Goal: Task Accomplishment & Management: Complete application form

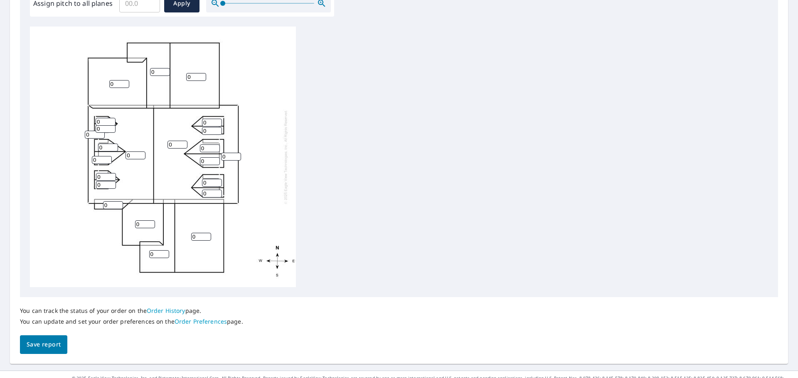
scroll to position [279, 0]
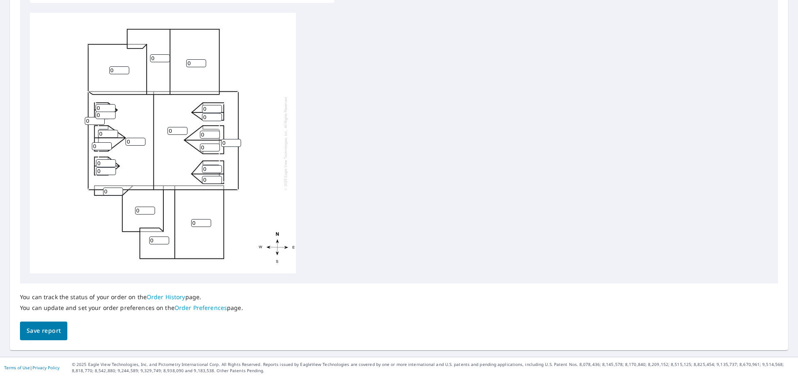
click at [169, 132] on input "0" at bounding box center [177, 131] width 20 height 8
type input "10"
drag, startPoint x: 133, startPoint y: 141, endPoint x: 125, endPoint y: 141, distance: 7.9
click at [125, 141] on div "10 0 0 0 0 0 0 0 0 0 0 0 0 0 0 0 0 0 0 0 0 0 0" at bounding box center [163, 143] width 266 height 261
type input "10"
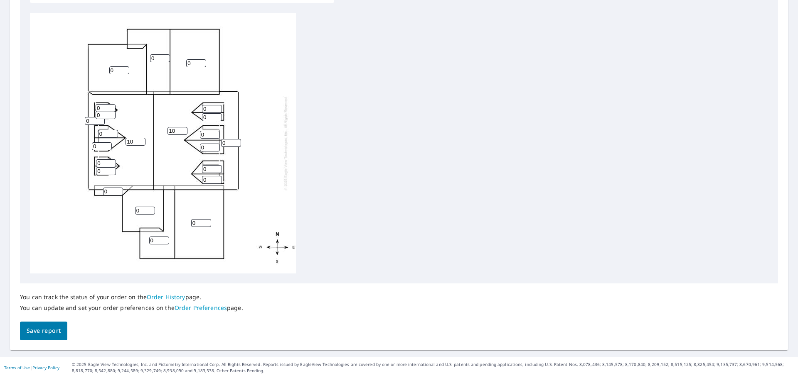
click at [202, 109] on input "0" at bounding box center [212, 109] width 20 height 8
type input "12"
drag, startPoint x: 206, startPoint y: 116, endPoint x: 201, endPoint y: 116, distance: 5.0
click at [202, 116] on input "0" at bounding box center [212, 117] width 20 height 8
type input "12"
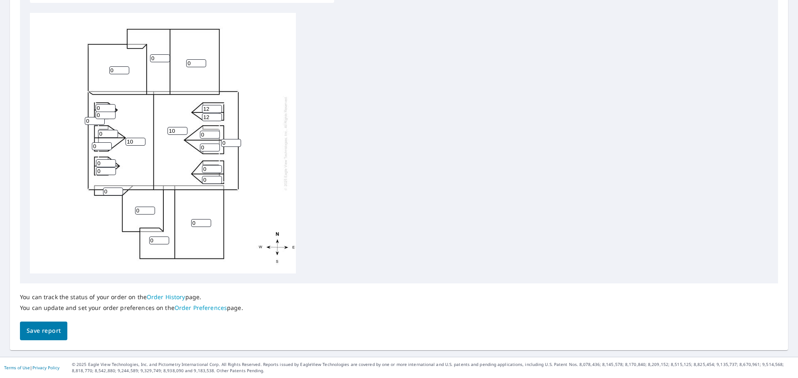
drag, startPoint x: 205, startPoint y: 134, endPoint x: 201, endPoint y: 135, distance: 4.6
click at [201, 135] on input "0" at bounding box center [210, 135] width 20 height 8
type input "12"
drag, startPoint x: 206, startPoint y: 148, endPoint x: 197, endPoint y: 148, distance: 9.6
click at [197, 148] on div "10 10 0 0 0 0 0 0 0 0 12 0 0 0 0 0 12 0 12 0 0 0 0" at bounding box center [163, 143] width 266 height 261
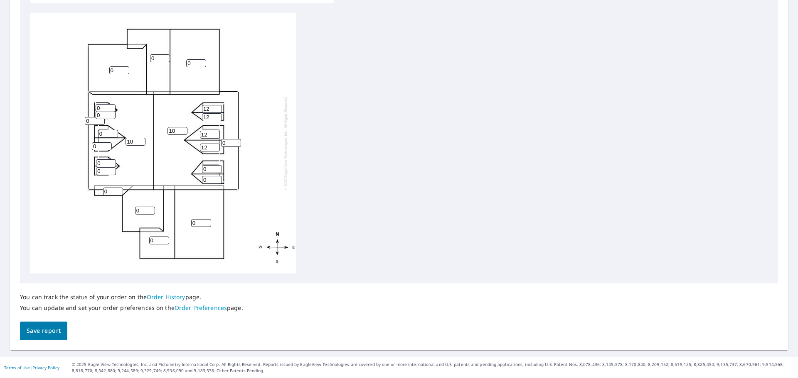
type input "12"
drag, startPoint x: 207, startPoint y: 169, endPoint x: 201, endPoint y: 170, distance: 6.4
click at [201, 170] on div "10 10 0 0 0 0 0 0 0 0 12 12 0 0 0 0 12 0 12 0 0 0 0" at bounding box center [163, 143] width 266 height 261
type input "12"
drag, startPoint x: 208, startPoint y: 181, endPoint x: 201, endPoint y: 181, distance: 7.1
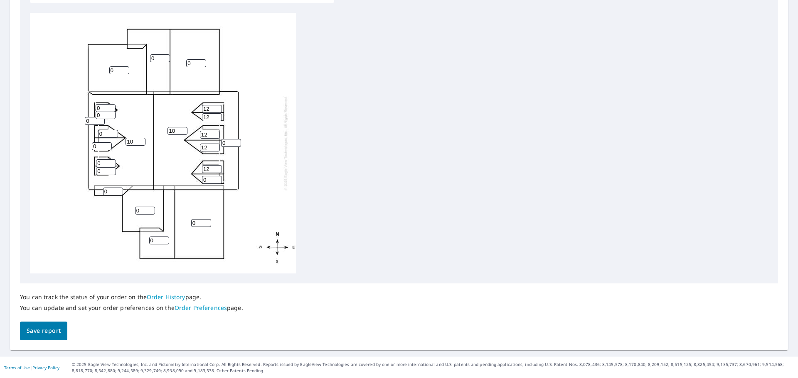
click at [201, 181] on div "10 10 0 0 0 0 0 0 0 0 12 12 12 0 0 0 12 0 12 0 0 0 0" at bounding box center [163, 143] width 266 height 261
type input "12"
drag, startPoint x: 232, startPoint y: 143, endPoint x: 220, endPoint y: 143, distance: 12.0
click at [220, 143] on div "10 10 0 0 0 0 0 0 0 0 12 12 12 0 0 0 12 12 12 0 0 0 0" at bounding box center [163, 143] width 266 height 261
type input "10"
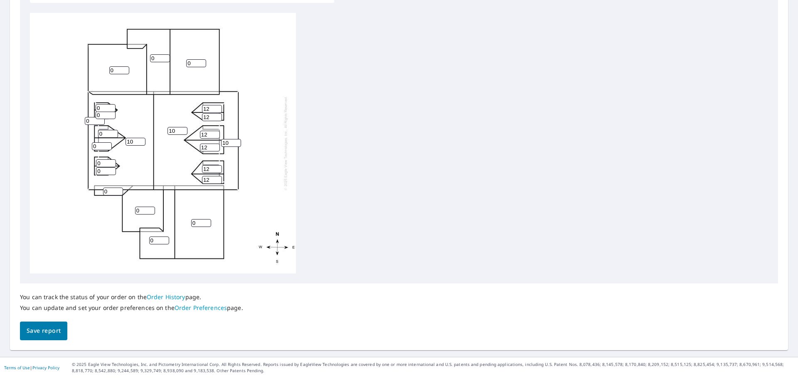
drag, startPoint x: 193, startPoint y: 64, endPoint x: 187, endPoint y: 64, distance: 5.8
click at [187, 64] on input "0" at bounding box center [196, 63] width 20 height 8
type input "10"
drag, startPoint x: 161, startPoint y: 59, endPoint x: 150, endPoint y: 61, distance: 11.0
click at [150, 61] on input "0" at bounding box center [160, 58] width 20 height 8
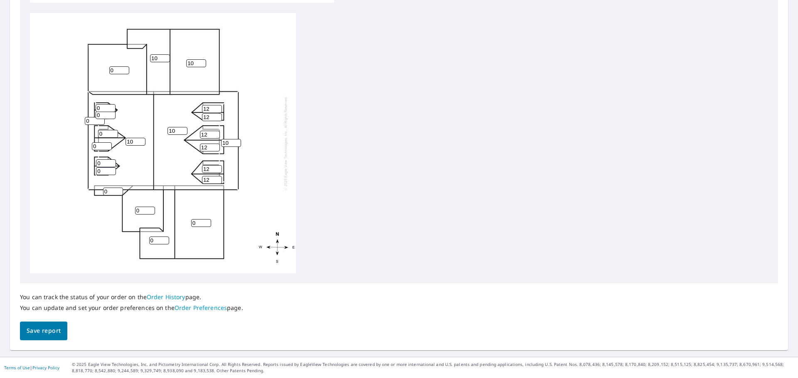
type input "10"
drag, startPoint x: 196, startPoint y: 224, endPoint x: 189, endPoint y: 225, distance: 7.1
click at [189, 225] on div "10 10 0 10 0 10 0 10 0 0 12 12 12 0 0 0 12 12 12 0 0 0 0" at bounding box center [163, 143] width 266 height 261
type input "10"
drag, startPoint x: 158, startPoint y: 239, endPoint x: 148, endPoint y: 239, distance: 10.4
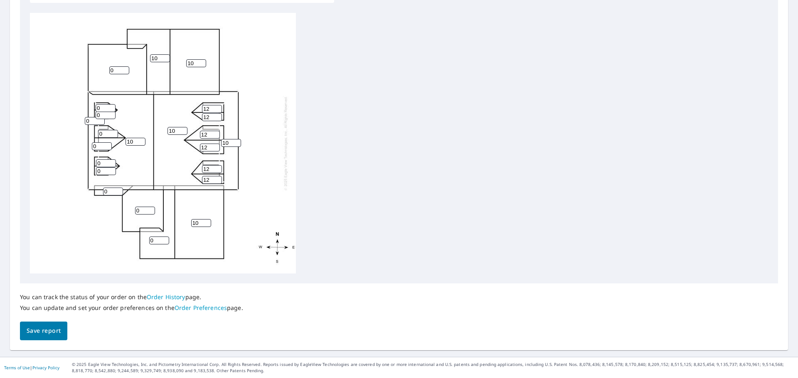
click at [148, 239] on div "10 10 10 10 0 10 0 10 0 0 12 12 12 0 0 0 12 12 12 0 0 0 0" at bounding box center [163, 143] width 266 height 261
type input "10"
drag, startPoint x: 101, startPoint y: 107, endPoint x: 95, endPoint y: 108, distance: 5.8
click at [96, 108] on input "0" at bounding box center [106, 108] width 20 height 8
type input "12"
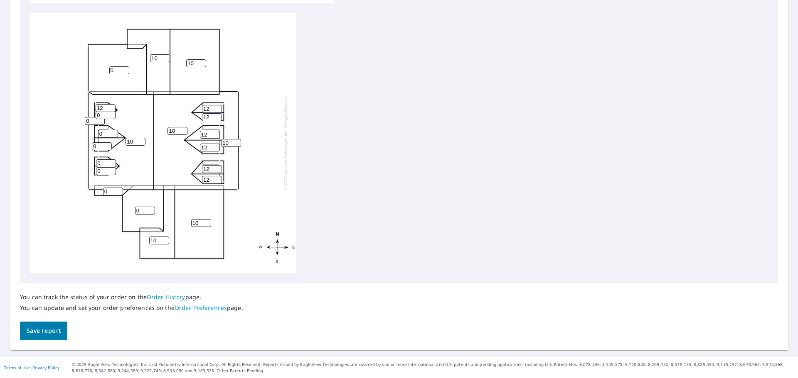
drag, startPoint x: 101, startPoint y: 117, endPoint x: 94, endPoint y: 117, distance: 7.1
click at [94, 117] on div "10 10 10 10 0 10 0 10 10 0 12 12 12 0 0 0 12 12 12 0 0 0 12" at bounding box center [163, 143] width 266 height 261
type input "12"
drag, startPoint x: 91, startPoint y: 123, endPoint x: 83, endPoint y: 123, distance: 7.9
click at [83, 123] on div "10 10 10 10 0 10 0 10 10 0 12 12 12 0 0 0 12 12 12 0 0 12 12" at bounding box center [163, 143] width 266 height 261
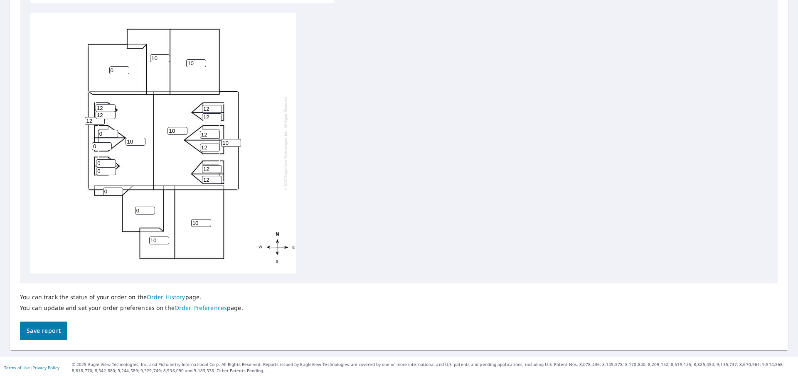
type input "12"
drag, startPoint x: 106, startPoint y: 135, endPoint x: 95, endPoint y: 135, distance: 11.6
click at [95, 135] on div "10 10 10 10 0 10 0 10 10 12 12 12 12 0 0 0 12 12 12 0 0 12 12" at bounding box center [163, 143] width 266 height 261
type input "12"
drag, startPoint x: 98, startPoint y: 147, endPoint x: 88, endPoint y: 147, distance: 9.6
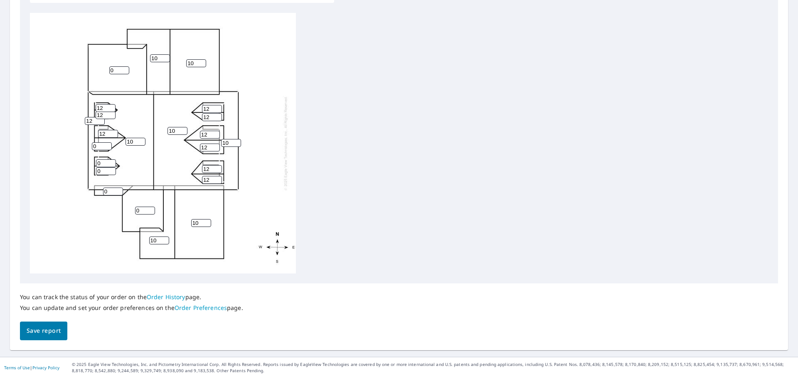
click at [88, 147] on div "10 10 10 10 0 10 0 10 10 12 12 12 12 0 0 12 12 12 12 0 0 12 12" at bounding box center [163, 143] width 266 height 261
type input "12"
drag, startPoint x: 104, startPoint y: 165, endPoint x: 93, endPoint y: 165, distance: 11.2
click at [93, 165] on div "10 10 10 10 0 10 0 10 10 12 12 12 12 0 12 12 12 12 12 0 0 12 12" at bounding box center [163, 143] width 266 height 261
type input "12"
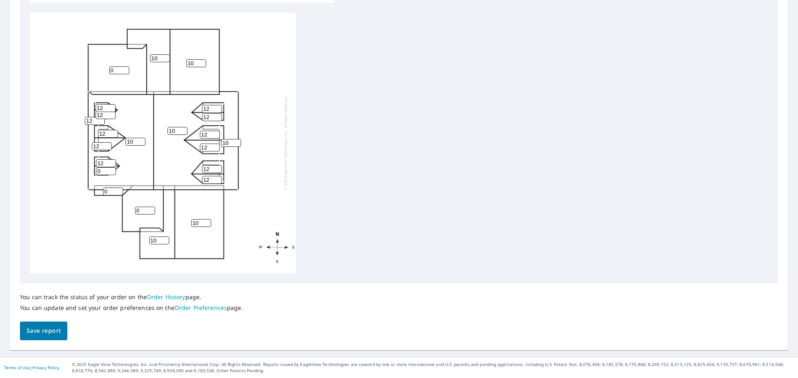
drag, startPoint x: 101, startPoint y: 171, endPoint x: 89, endPoint y: 172, distance: 11.7
click at [89, 172] on div "10 10 10 10 0 10 0 10 10 12 12 12 12 0 12 12 12 12 12 0 12 12 12" at bounding box center [163, 143] width 266 height 261
type input "12"
drag, startPoint x: 144, startPoint y: 210, endPoint x: 133, endPoint y: 210, distance: 10.4
click at [133, 210] on div "10 10 10 10 0 10 0 10 10 12 12 12 12 0 12 12 12 12 12 12 12 12 12" at bounding box center [163, 143] width 266 height 261
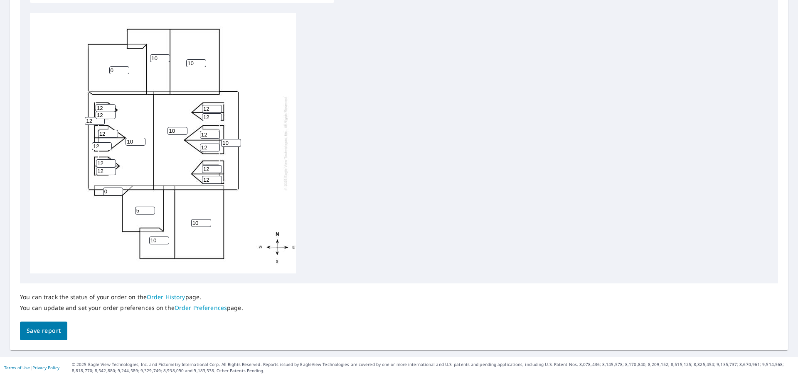
type input "5"
click at [103, 191] on input "0" at bounding box center [113, 192] width 20 height 8
type input "5"
click at [285, 76] on div "10 10 10 10 0 10 5 10 10 12 12 12 12 5 12 12 12 12 12 12 12 12 12" at bounding box center [163, 143] width 266 height 261
drag, startPoint x: 118, startPoint y: 72, endPoint x: 108, endPoint y: 71, distance: 9.2
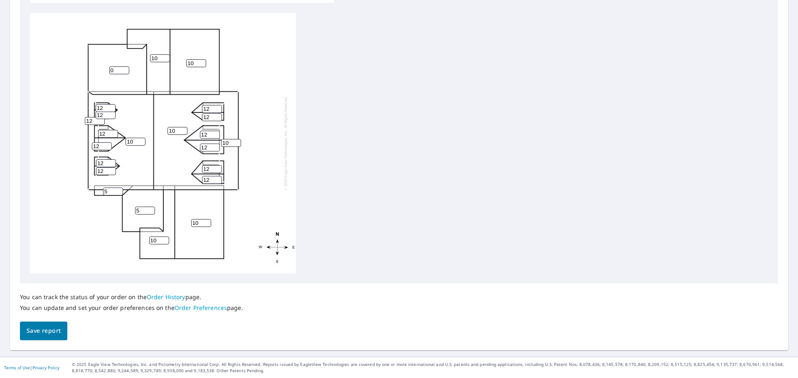
click at [108, 71] on div "10 10 10 10 0 10 5 10 10 12 12 12 12 5 12 12 12 12 12 12 12 12 12" at bounding box center [163, 143] width 266 height 261
type input "5"
click at [94, 237] on div "10 10 10 10 5 10 5 10 10 12 12 12 12 5 12 12 12 12 12 12 12 12 12" at bounding box center [163, 143] width 266 height 261
click at [38, 336] on span "Save report" at bounding box center [44, 331] width 34 height 10
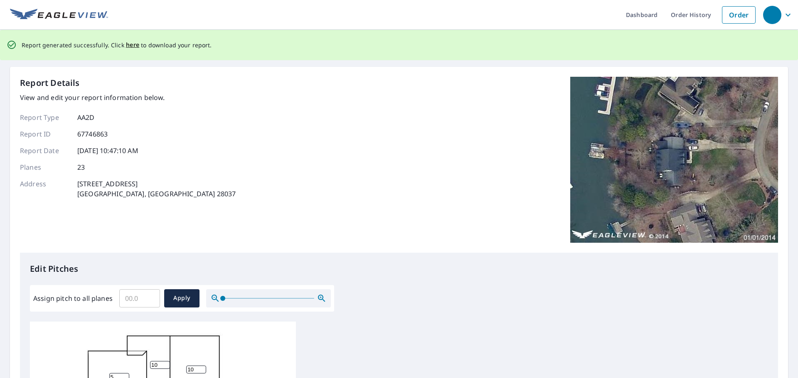
scroll to position [0, 0]
click at [130, 46] on span "here" at bounding box center [133, 45] width 14 height 10
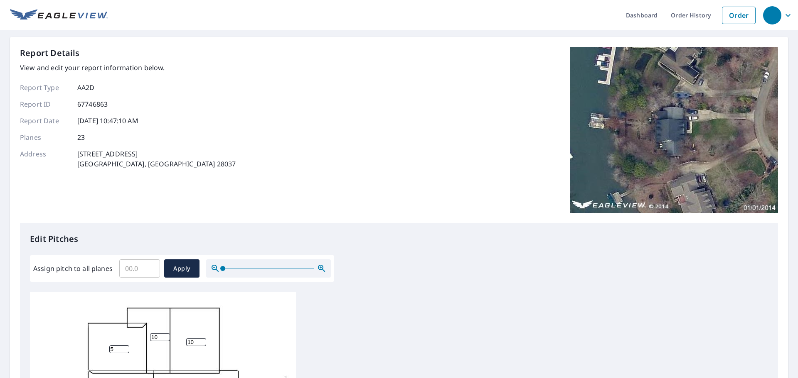
click at [378, 48] on div "Report Details View and edit your report information below. Report Type AA2D Re…" at bounding box center [399, 135] width 758 height 176
click at [783, 14] on icon "button" at bounding box center [788, 15] width 10 height 10
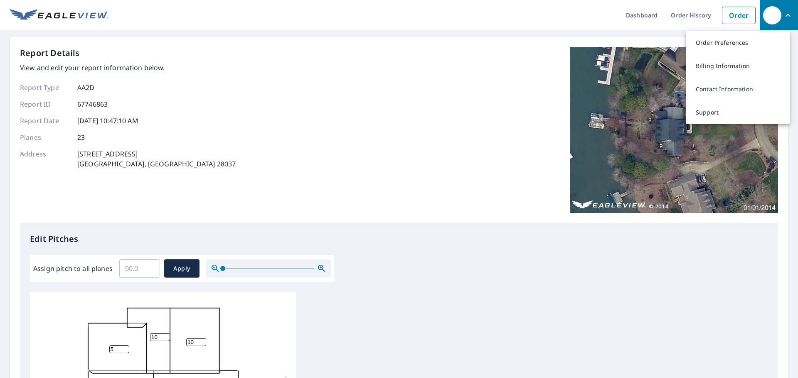
click at [370, 108] on div "Report Details View and edit your report information below. Report Type AA2D Re…" at bounding box center [399, 135] width 758 height 176
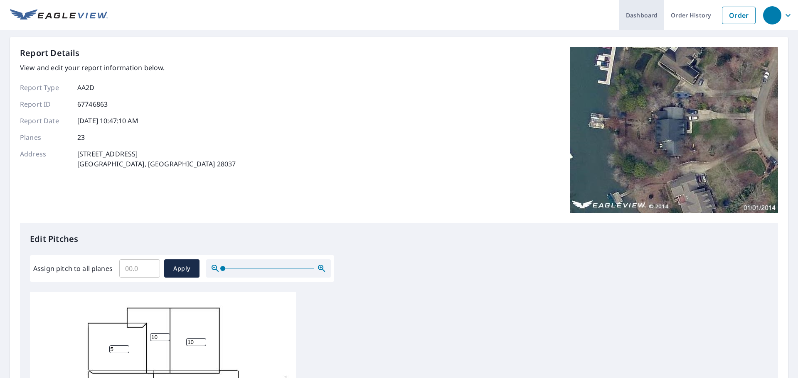
click at [627, 16] on link "Dashboard" at bounding box center [641, 15] width 45 height 30
